Goal: Task Accomplishment & Management: Complete application form

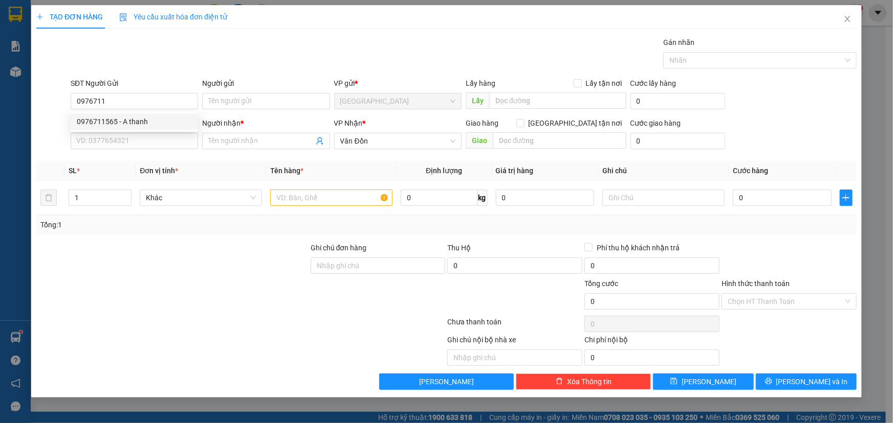
click at [131, 122] on div "0976711565 - A thanh" at bounding box center [134, 121] width 115 height 11
type input "0976711565"
type input "A thanh"
type input "VPHN"
type input "0976711565"
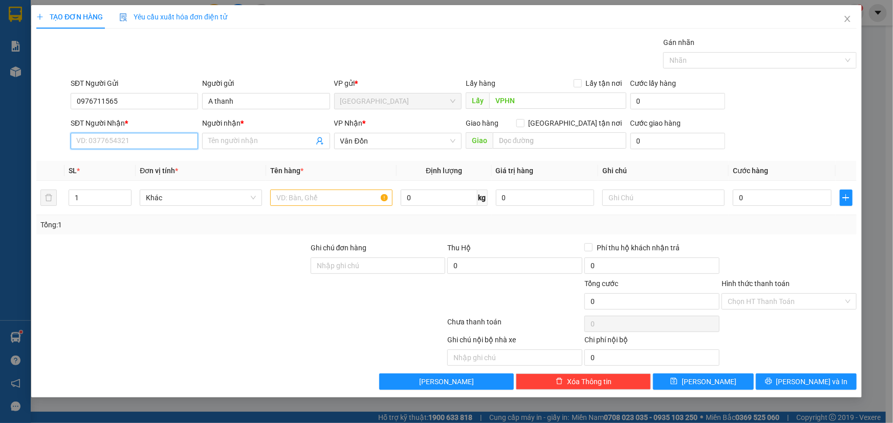
click at [131, 138] on input "SĐT Người Nhận *" at bounding box center [134, 141] width 127 height 16
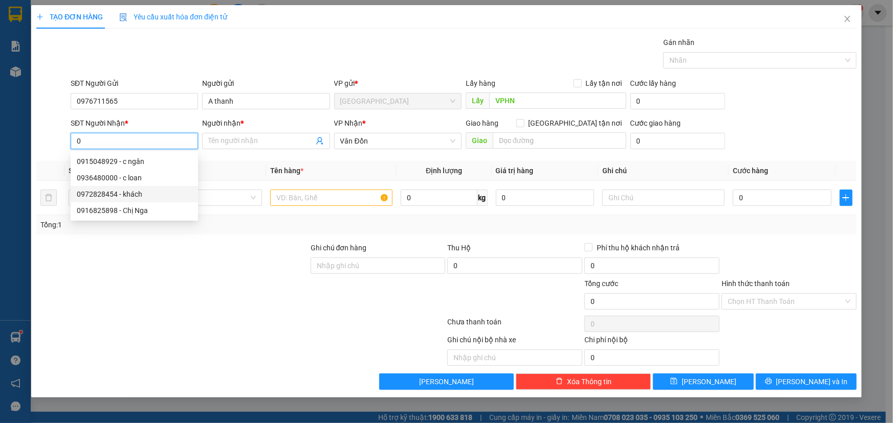
click at [118, 196] on div "0972828454 - khách" at bounding box center [134, 194] width 115 height 11
type input "0972828454"
type input "khách"
type input "631 [PERSON_NAME] Cẩm Phả"
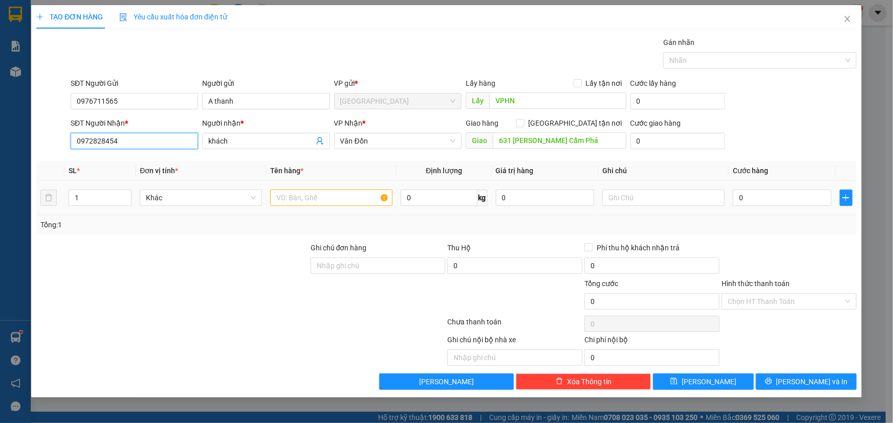
type input "0972828454"
click at [306, 200] on input "text" at bounding box center [331, 198] width 122 height 16
type input "thùng giấy"
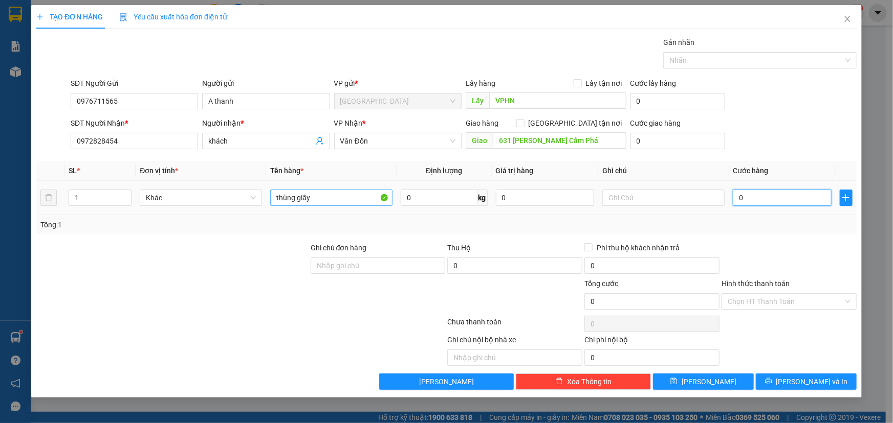
type input "7"
type input "70"
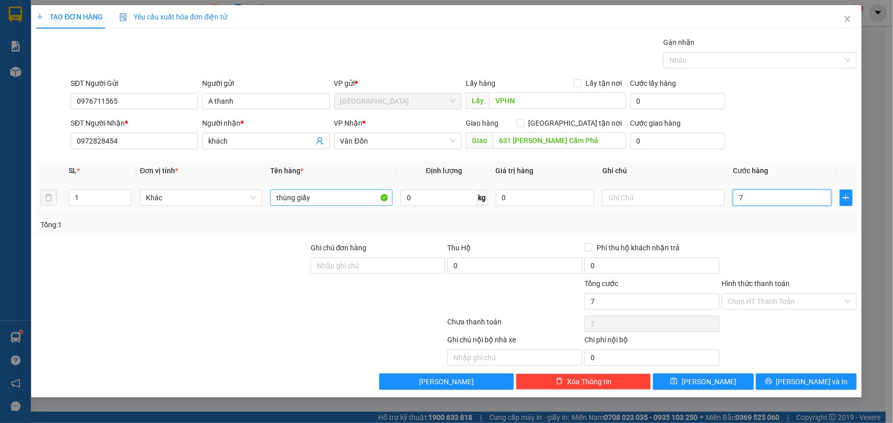
type input "70"
type input "700"
type input "7.000"
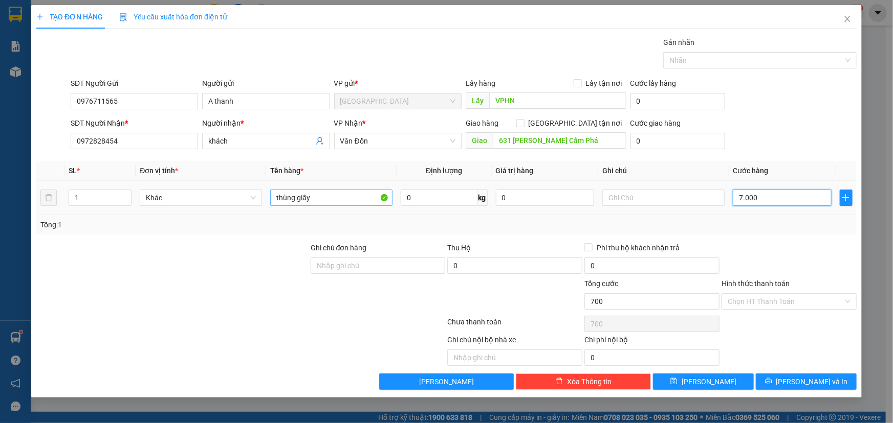
type input "7.000"
type input "70.000"
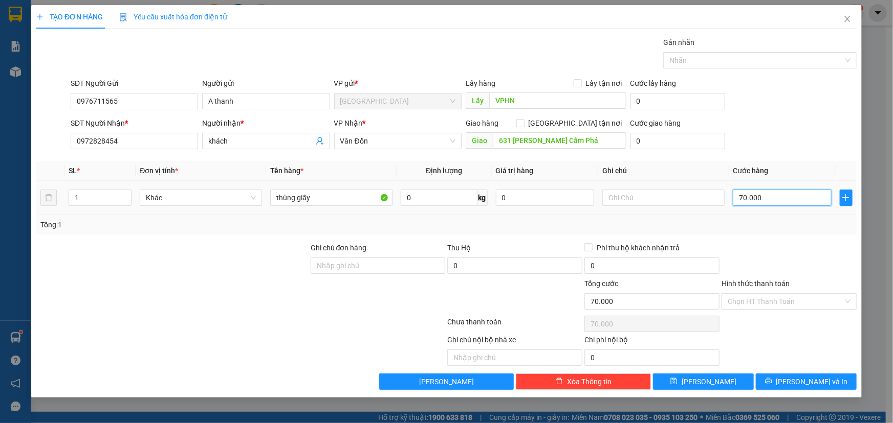
click at [743, 195] on input "70.000" at bounding box center [781, 198] width 99 height 16
type input "0.000"
type input "0"
type input "80.000"
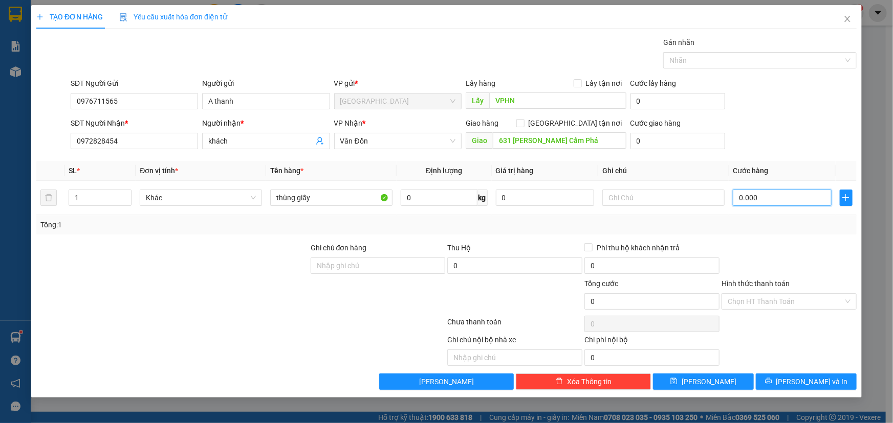
type input "80.000"
click at [800, 378] on span "[PERSON_NAME] và In" at bounding box center [812, 381] width 72 height 11
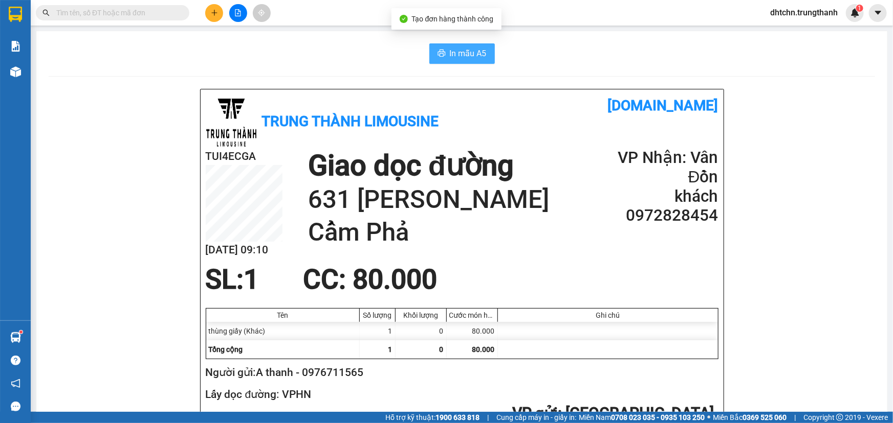
click at [463, 51] on span "In mẫu A5" at bounding box center [468, 53] width 37 height 13
click at [456, 53] on span "In mẫu A5" at bounding box center [468, 53] width 37 height 13
